Goal: Information Seeking & Learning: Learn about a topic

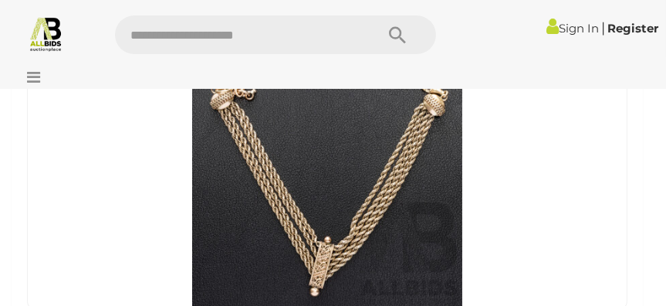
scroll to position [4477, 0]
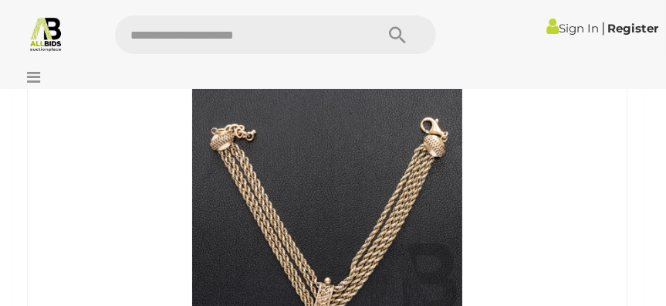
click at [408, 198] on img at bounding box center [327, 214] width 270 height 270
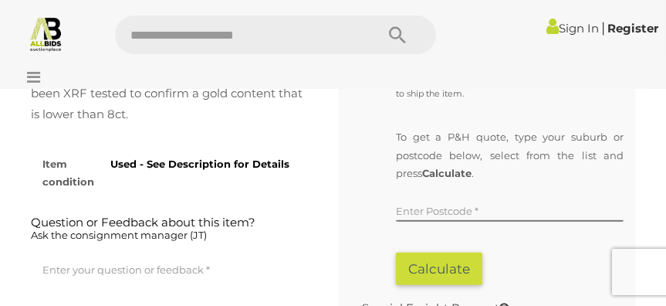
scroll to position [1466, 0]
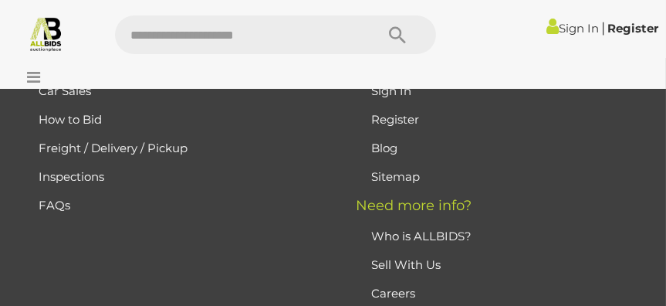
scroll to position [26659, 0]
